Goal: Find specific page/section: Find specific page/section

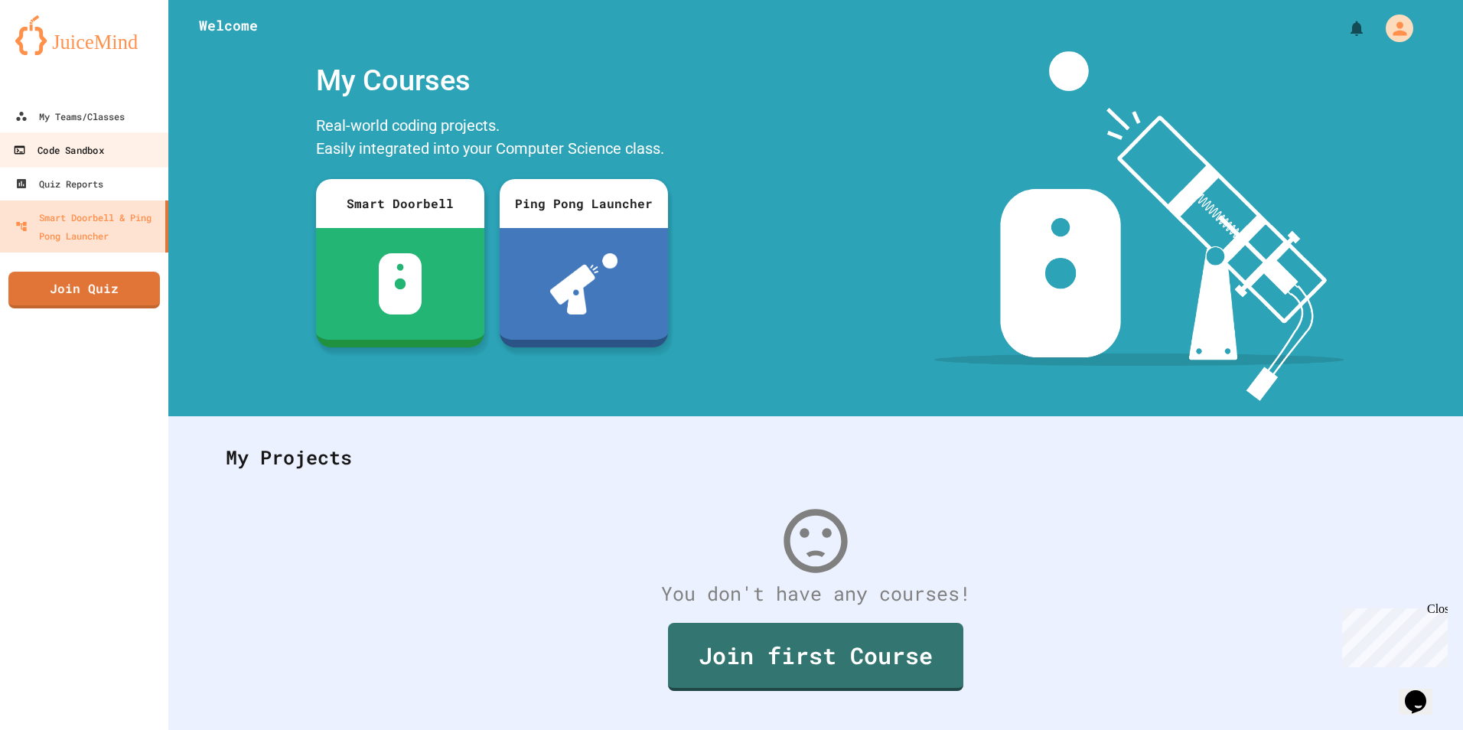
click at [80, 142] on div "Code Sandbox" at bounding box center [58, 150] width 90 height 19
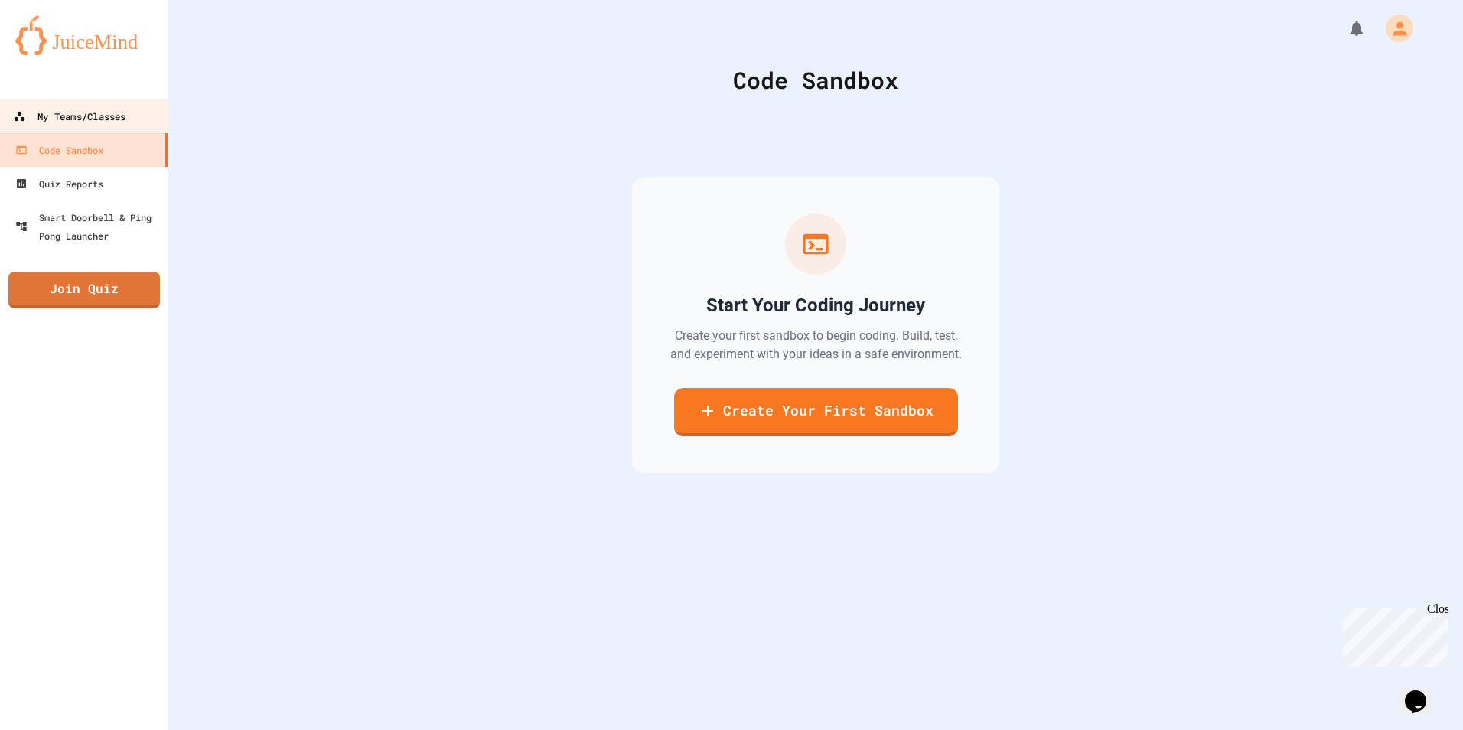
click at [80, 126] on div "My Teams/Classes" at bounding box center [69, 116] width 112 height 19
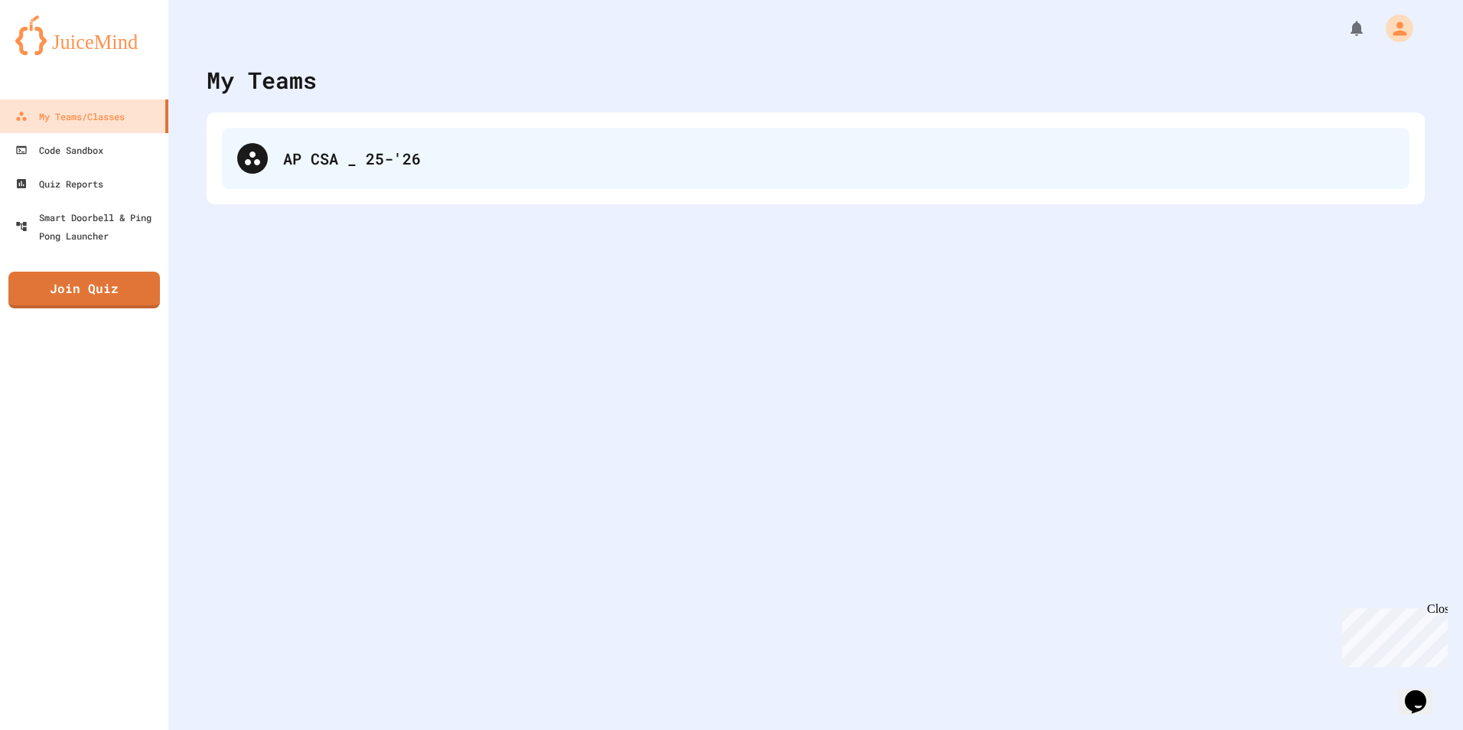
click at [320, 145] on div "AP CSA _ 25-'26" at bounding box center [816, 158] width 1188 height 61
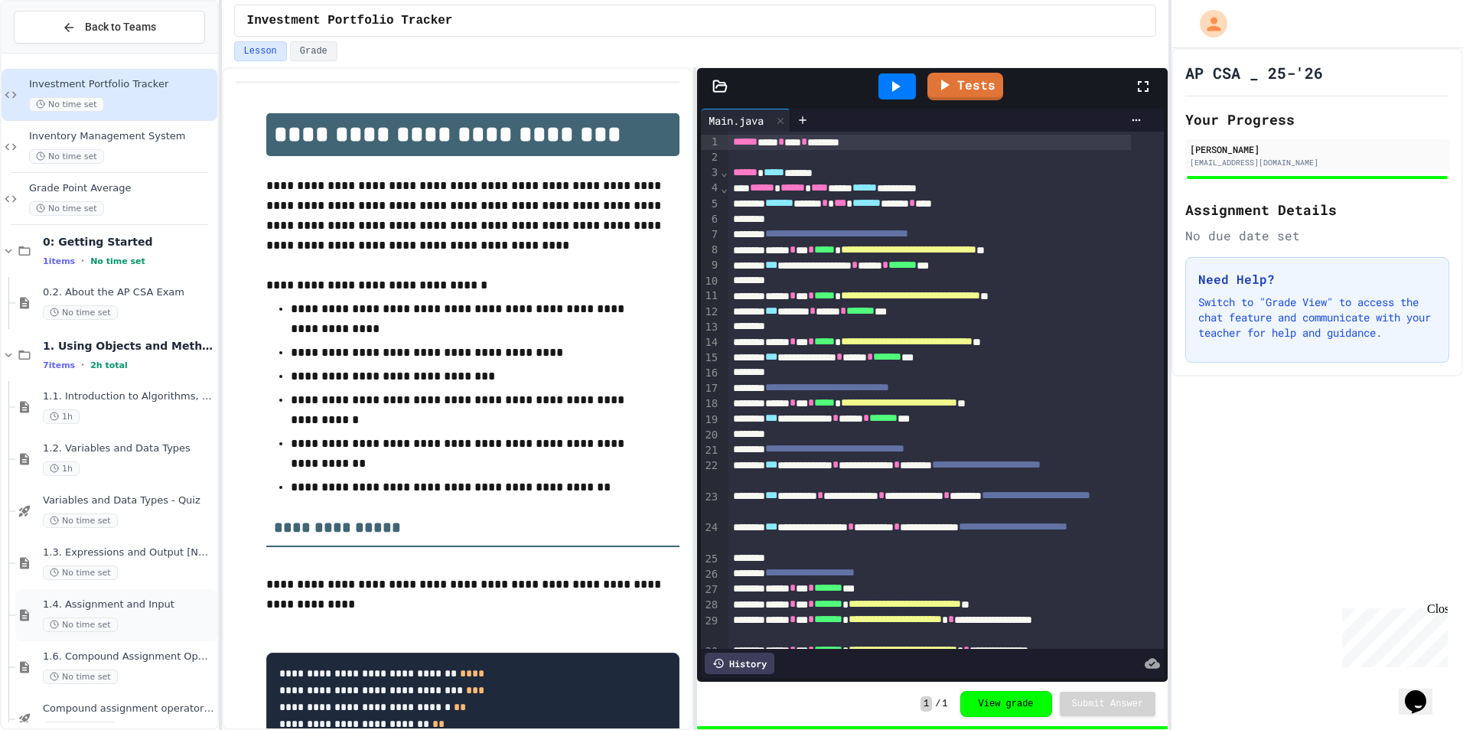
click at [106, 592] on div "1.4. Assignment and Input No time set" at bounding box center [116, 615] width 202 height 52
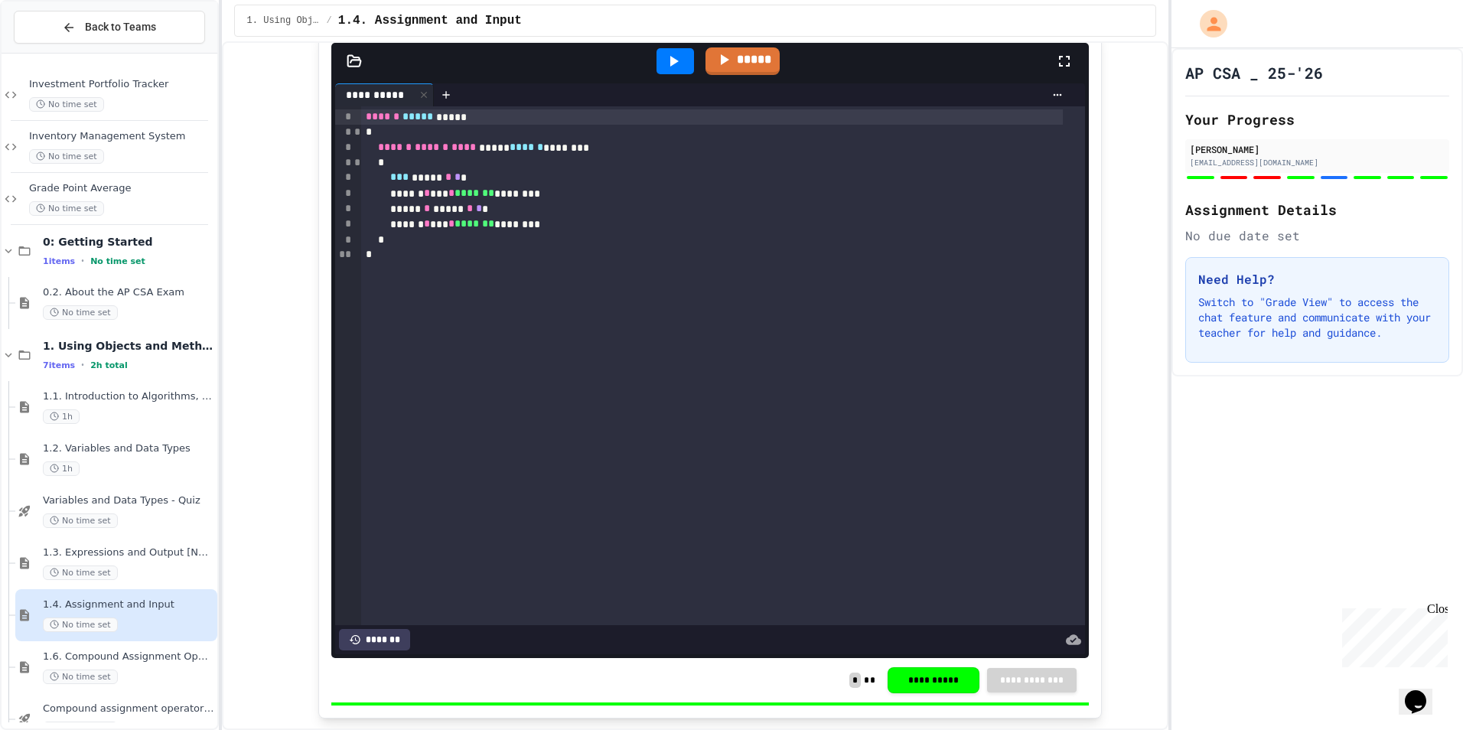
scroll to position [4067, 0]
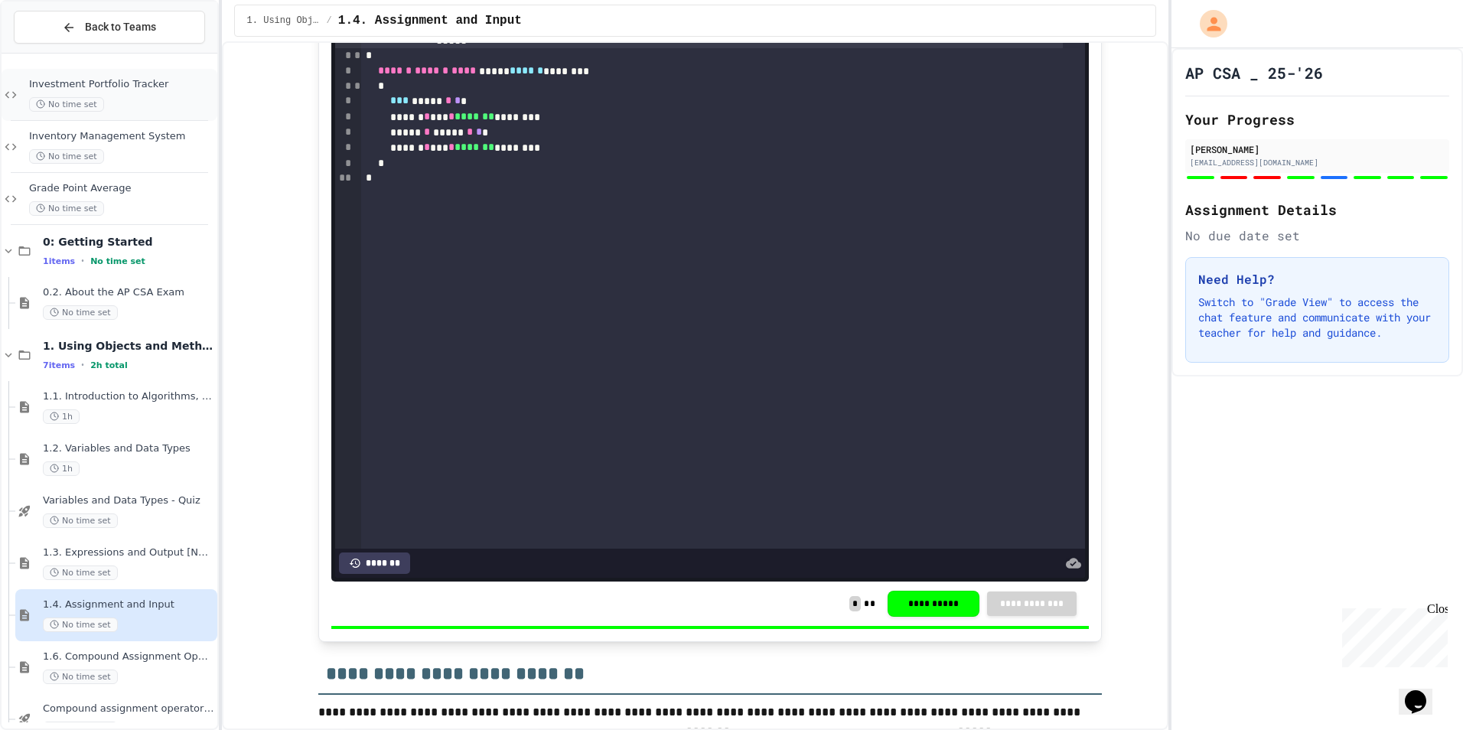
click at [104, 74] on div "Investment Portfolio Tracker No time set" at bounding box center [110, 95] width 216 height 52
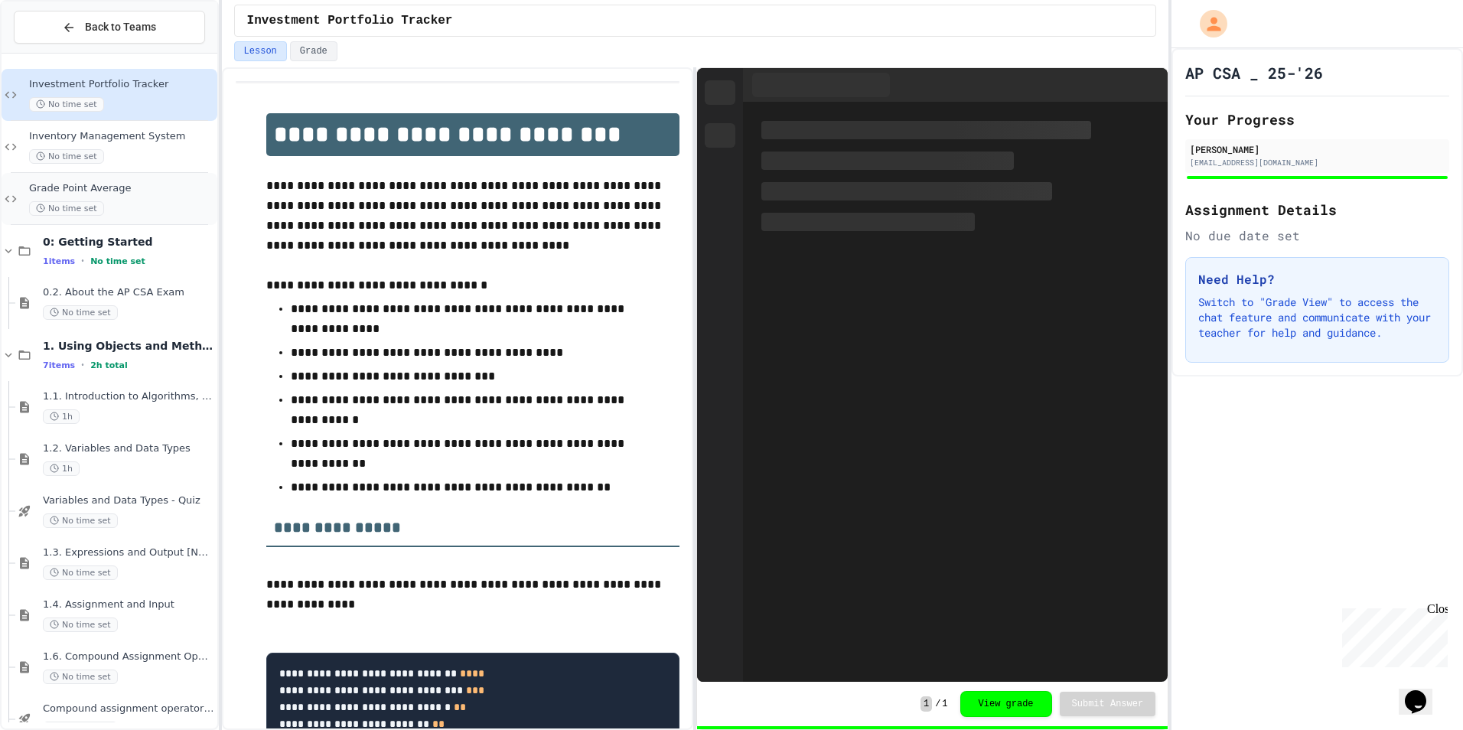
click at [152, 183] on span "Grade Point Average" at bounding box center [121, 188] width 185 height 13
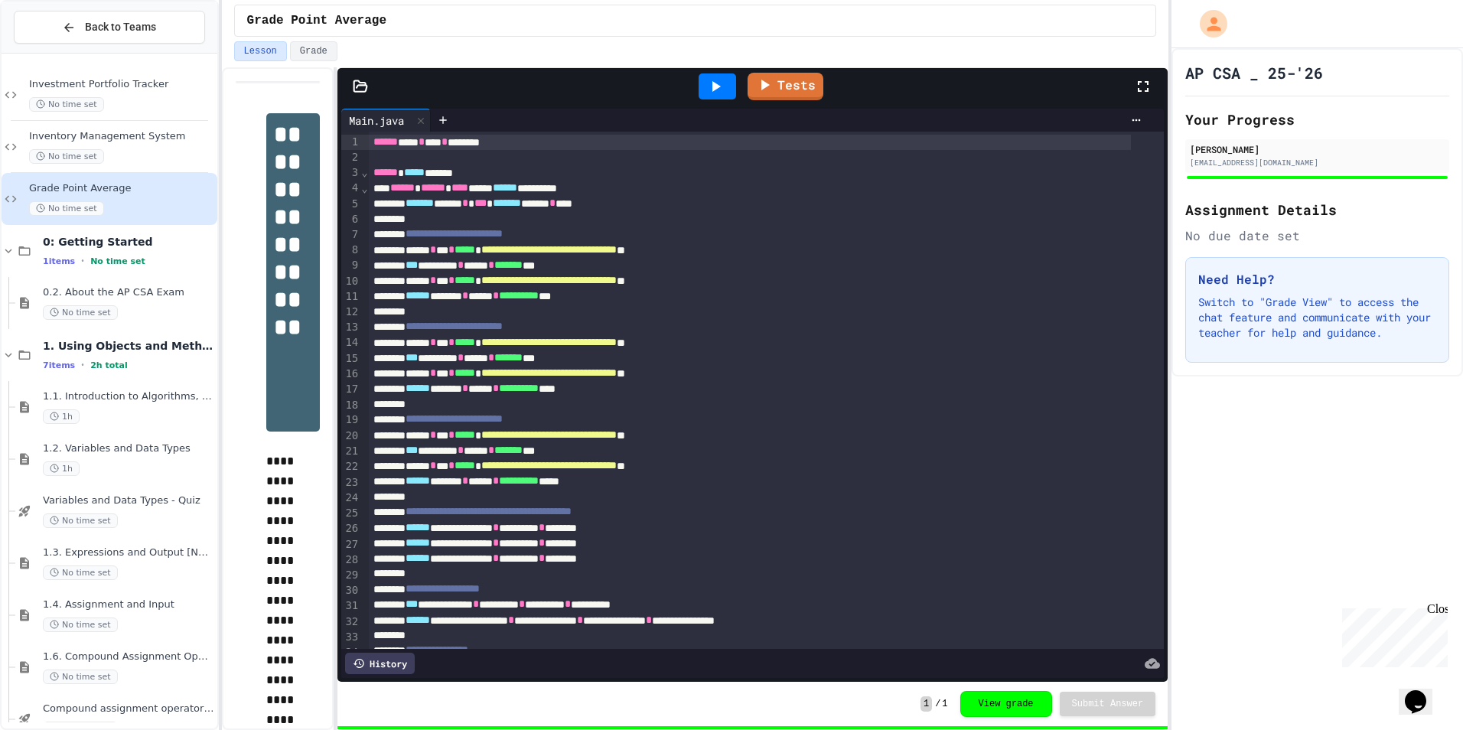
click at [338, 315] on div "**********" at bounding box center [695, 398] width 947 height 663
